Goal: Information Seeking & Learning: Stay updated

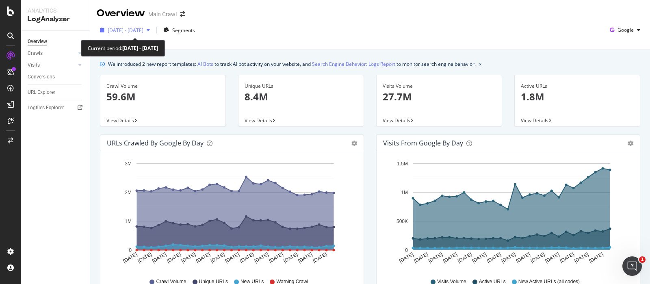
click at [143, 28] on span "[DATE] - [DATE]" at bounding box center [126, 30] width 36 height 7
